Goal: Task Accomplishment & Management: Use online tool/utility

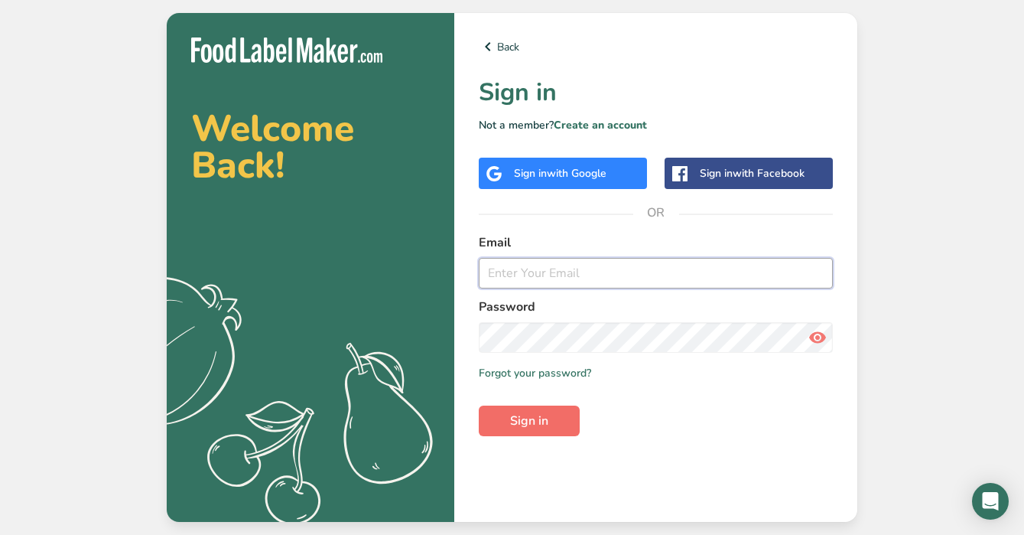
type input "[EMAIL_ADDRESS][DOMAIN_NAME]"
click at [562, 430] on button "Sign in" at bounding box center [529, 420] width 101 height 31
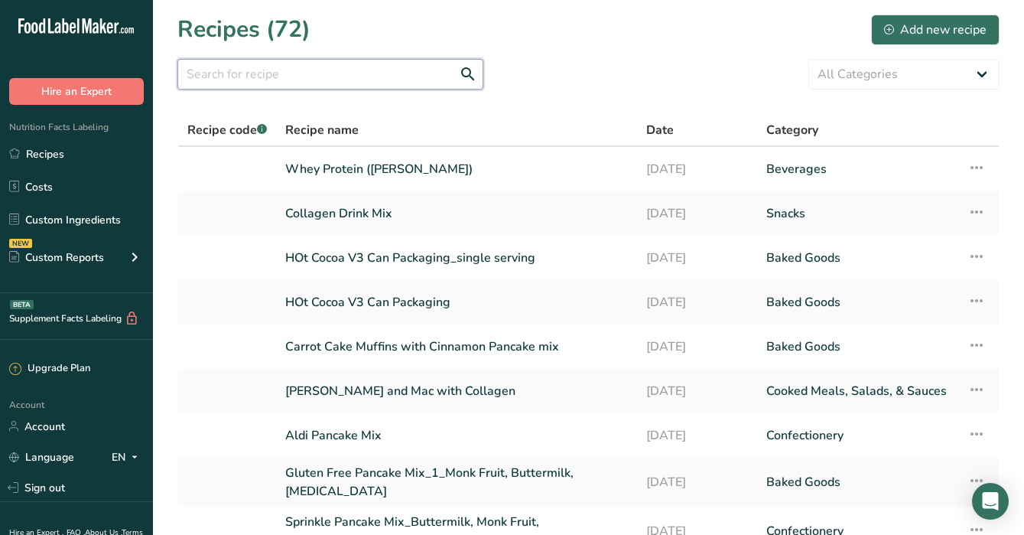
click at [319, 80] on input "text" at bounding box center [330, 74] width 306 height 31
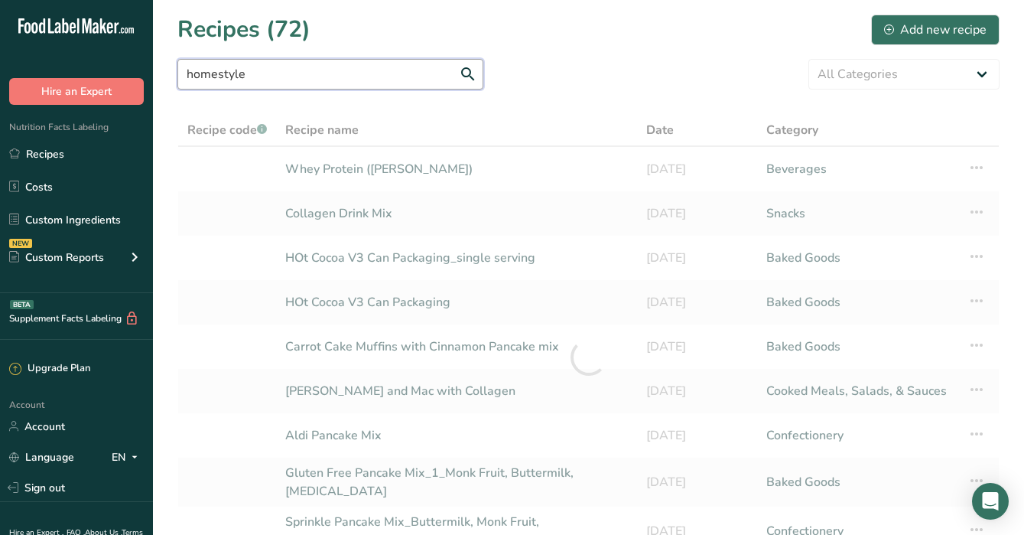
type input "homestyle"
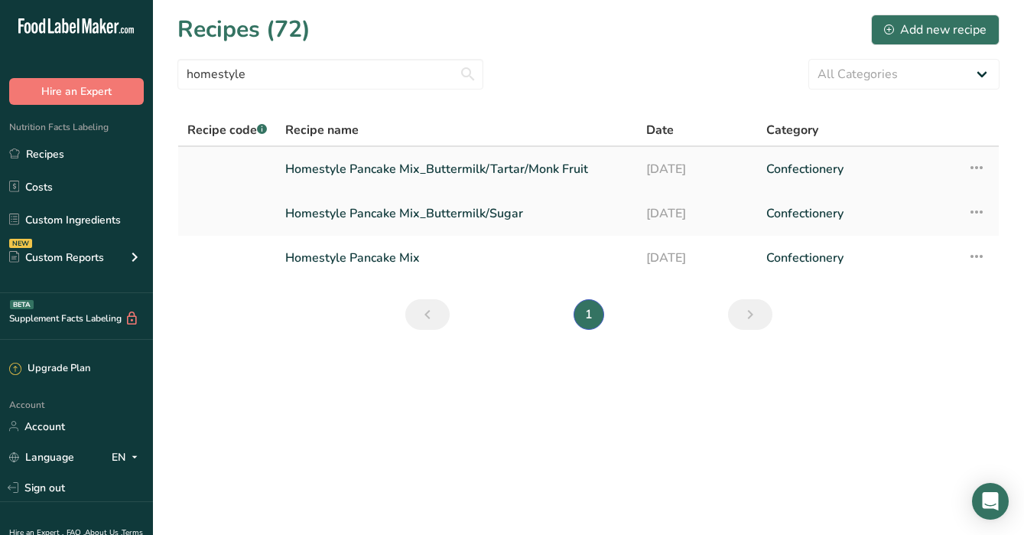
click at [409, 170] on link "Homestyle Pancake Mix_Buttermilk/Tartar/Monk Fruit" at bounding box center [456, 169] width 343 height 32
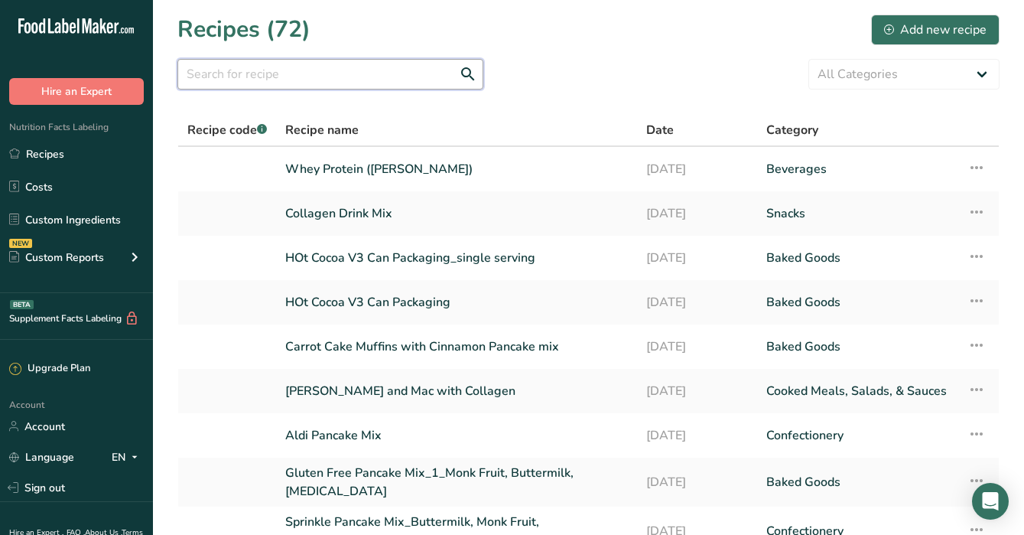
click at [378, 69] on input "text" at bounding box center [330, 74] width 306 height 31
type input "homestyle"
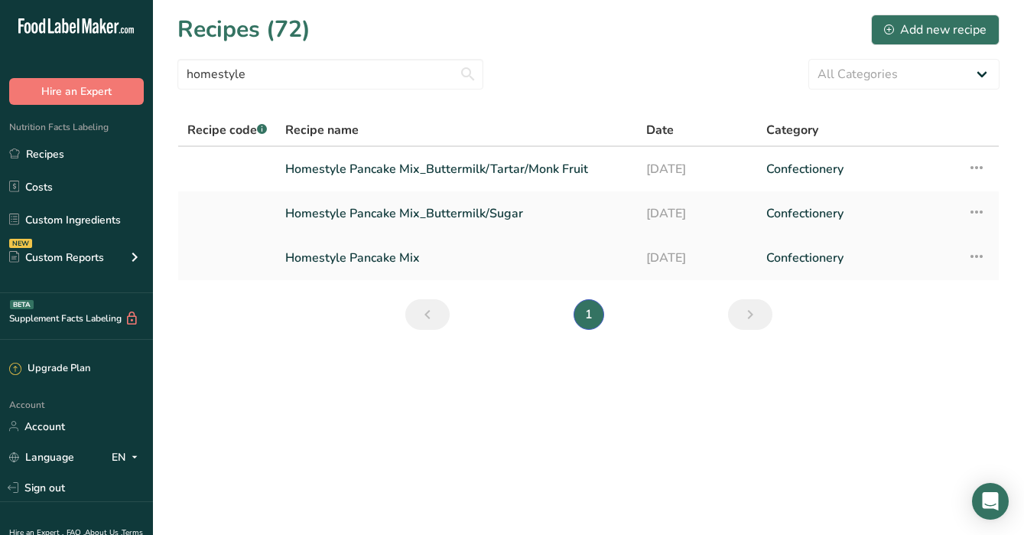
click at [410, 255] on link "Homestyle Pancake Mix" at bounding box center [456, 258] width 343 height 32
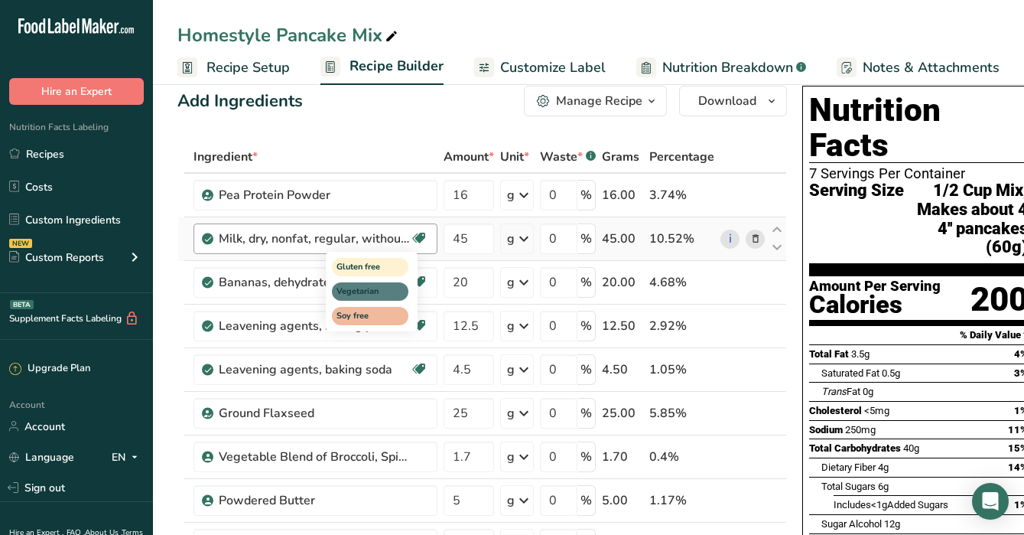
scroll to position [37, 0]
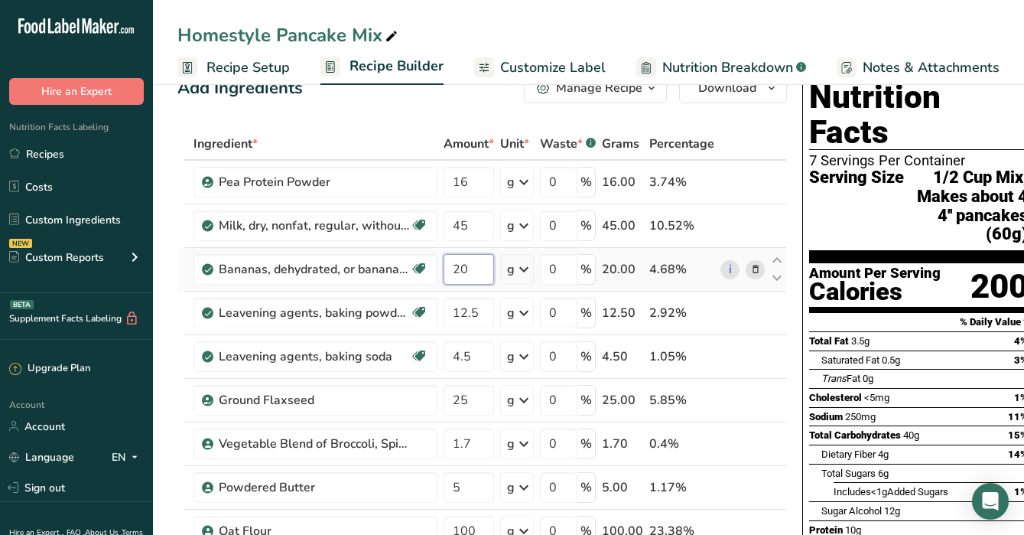
click at [470, 264] on input "20" at bounding box center [469, 269] width 50 height 31
type input "25"
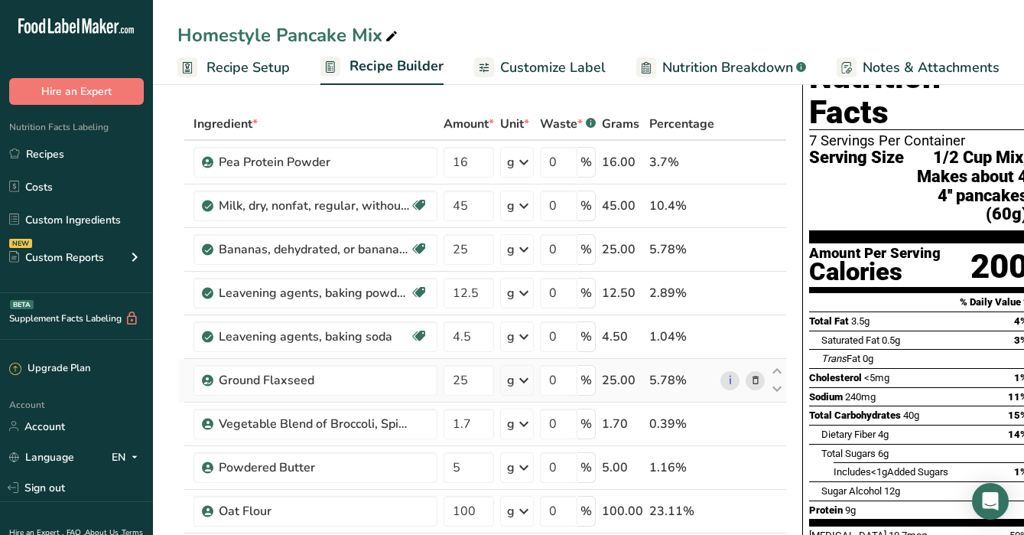
scroll to position [139, 0]
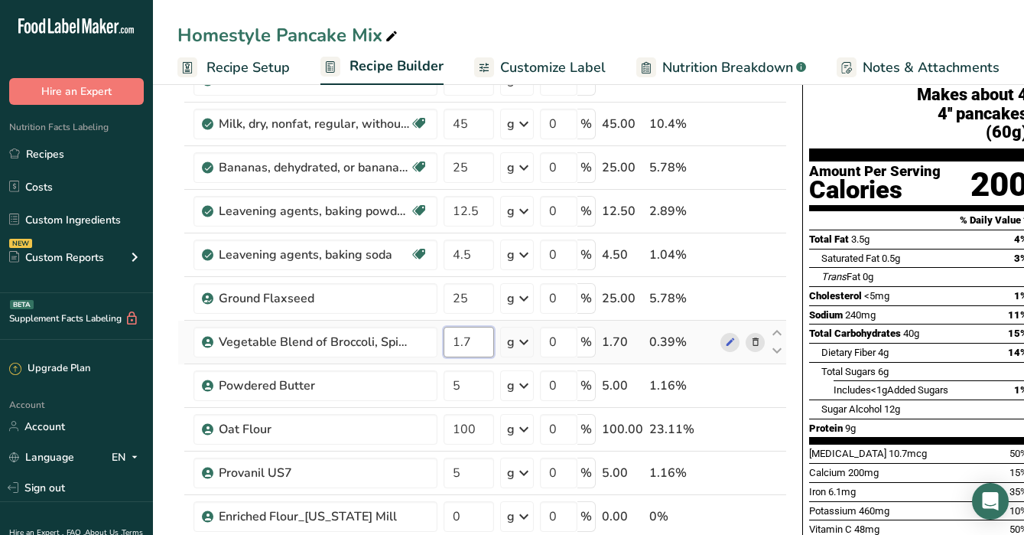
click at [480, 344] on input "1.7" at bounding box center [469, 342] width 50 height 31
type input "1.6"
click at [500, 6] on div "Homestyle Pancake Mix Recipe Setup Recipe Builder Customize Label Nutrition Bre…" at bounding box center [588, 42] width 871 height 85
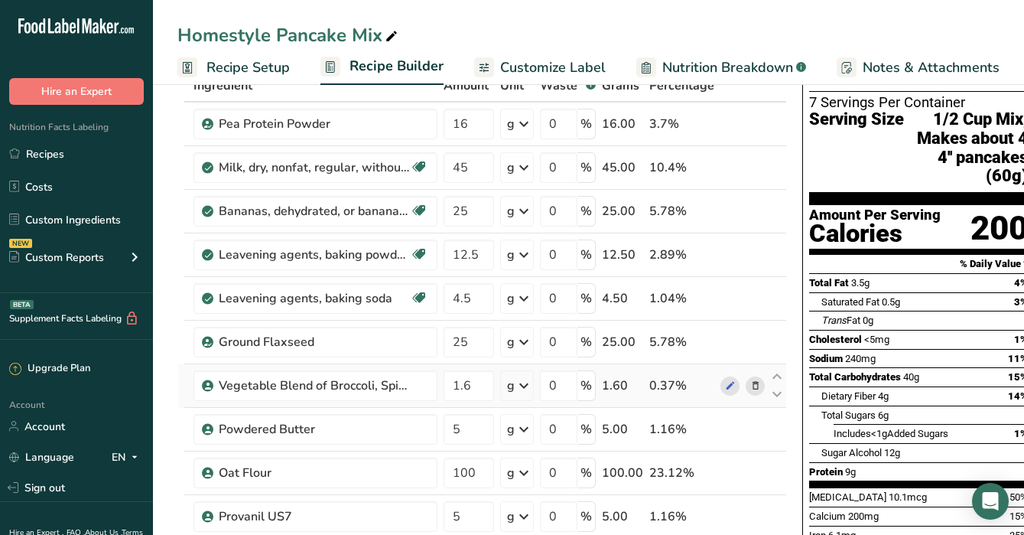
scroll to position [94, 0]
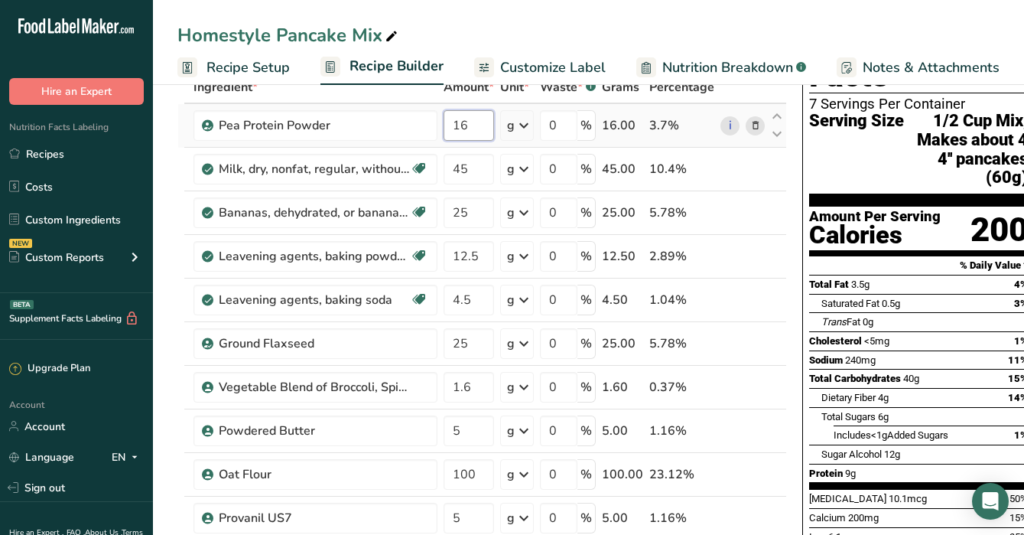
click at [490, 126] on input "16" at bounding box center [469, 125] width 50 height 31
type input "16.8"
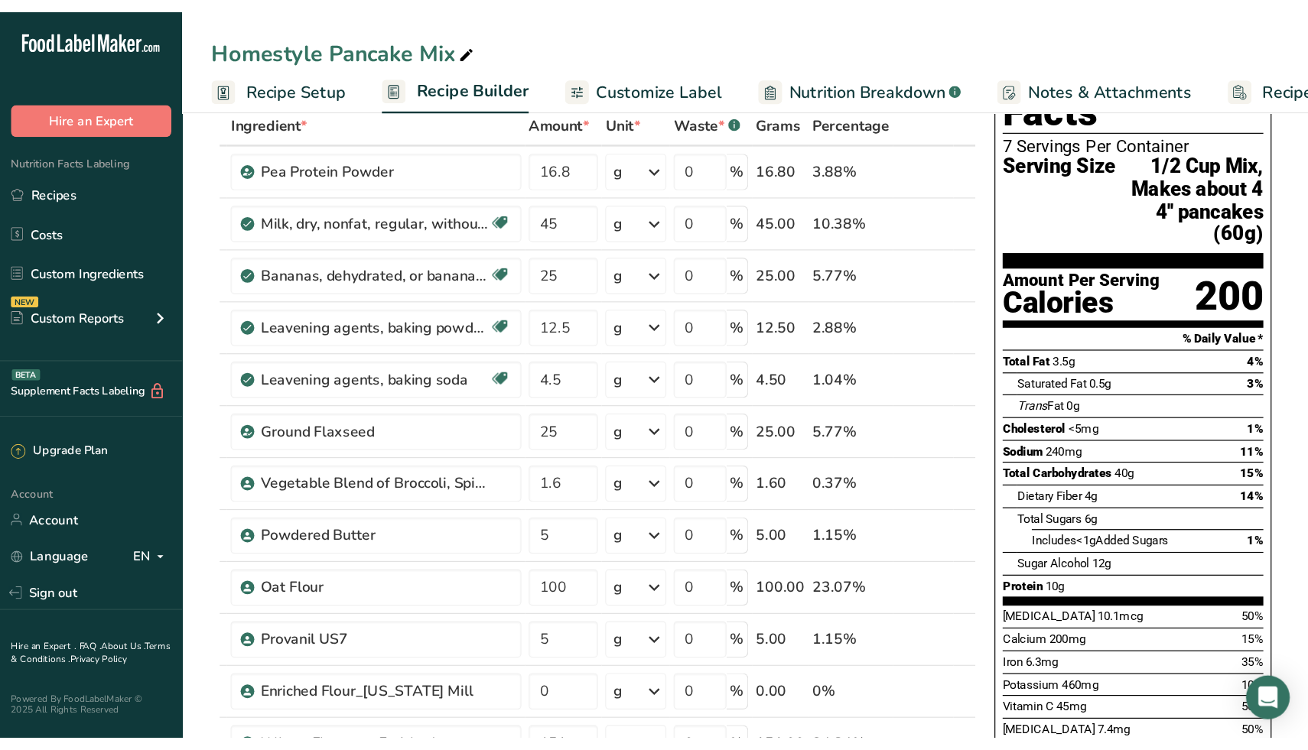
scroll to position [98, 0]
